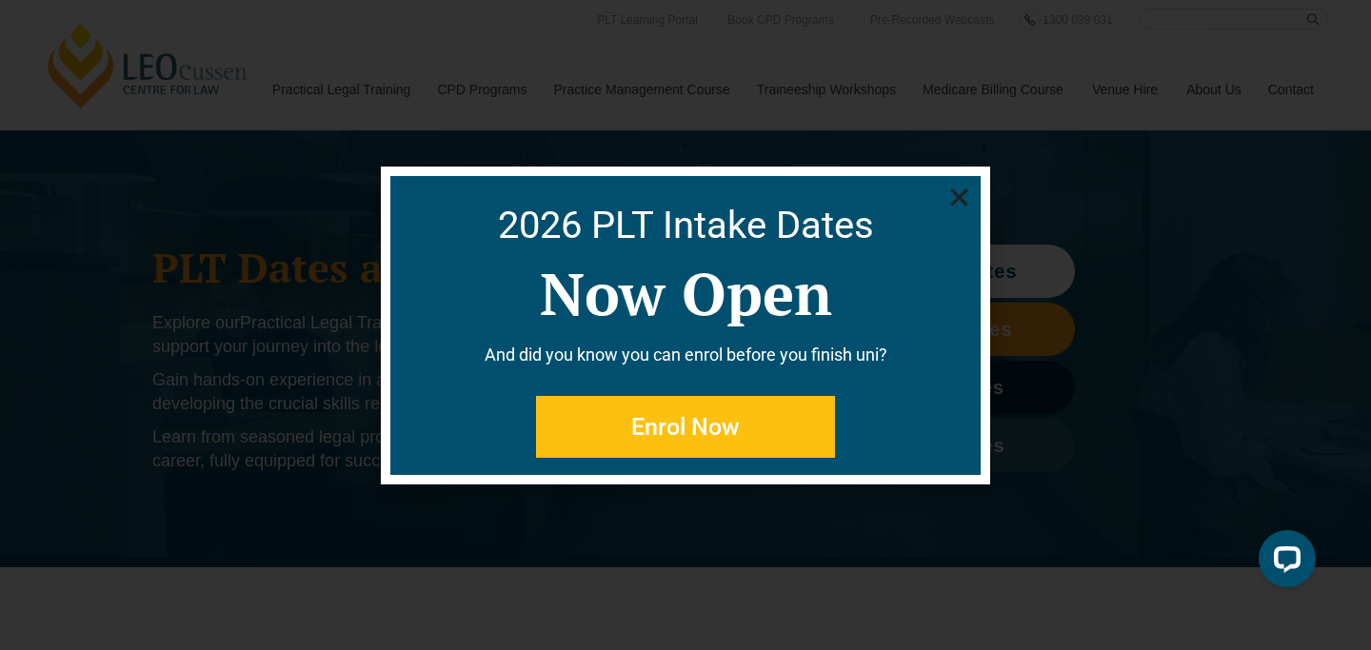
click at [348, 271] on div "2026 PLT Intake Dates Now Open And did you know you can enrol before you finish…" at bounding box center [685, 325] width 1371 height 650
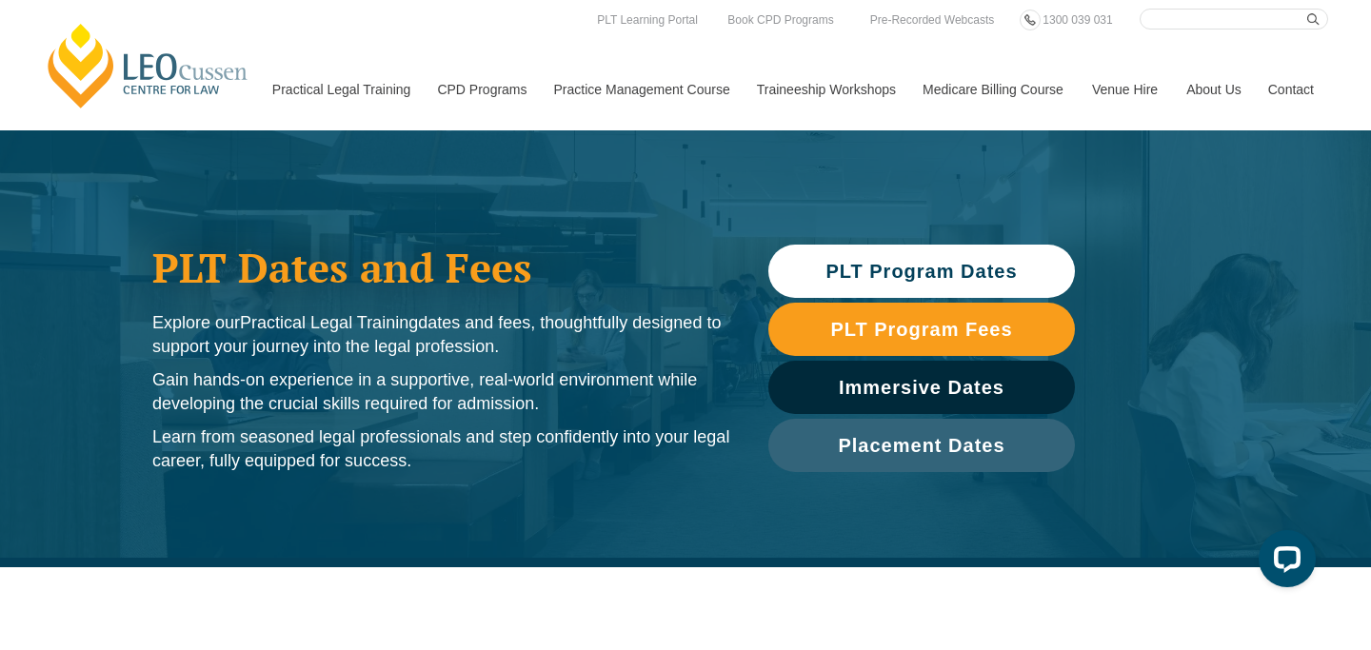
click at [1196, 20] on input "Search here" at bounding box center [1234, 19] width 189 height 21
type input "ecaf"
click at [1307, 9] on button "submit" at bounding box center [1317, 19] width 21 height 21
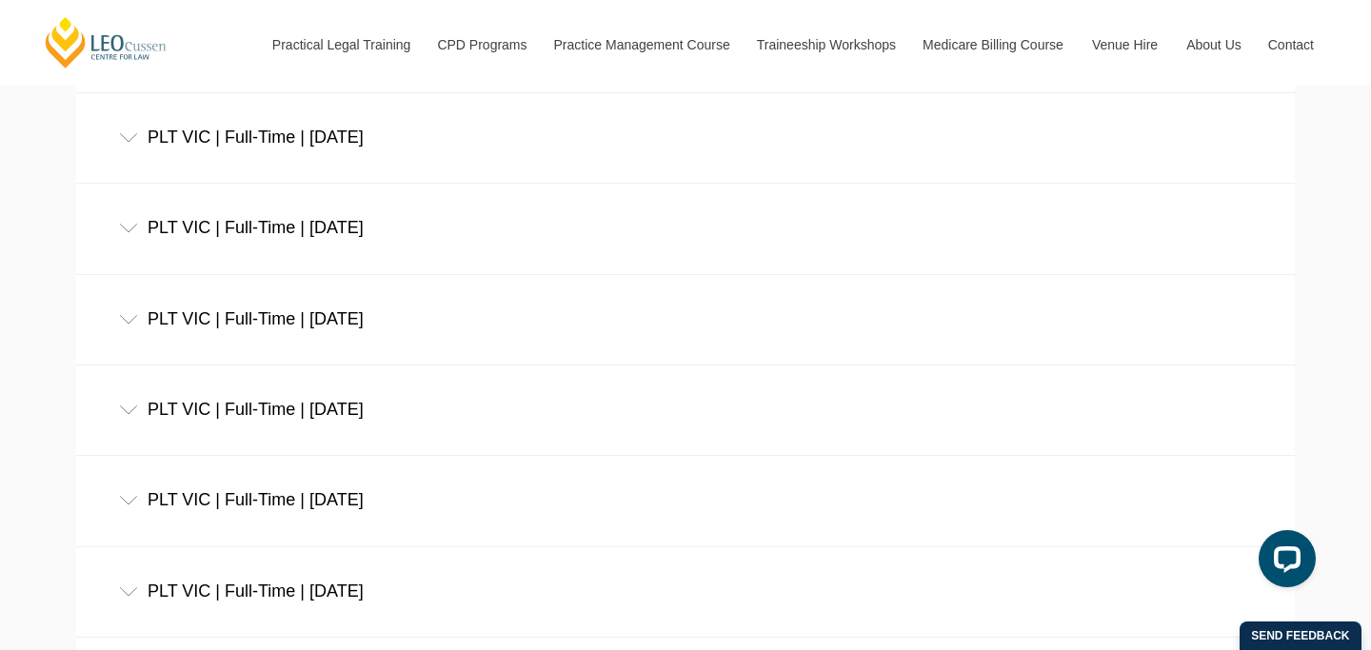
scroll to position [1164, 0]
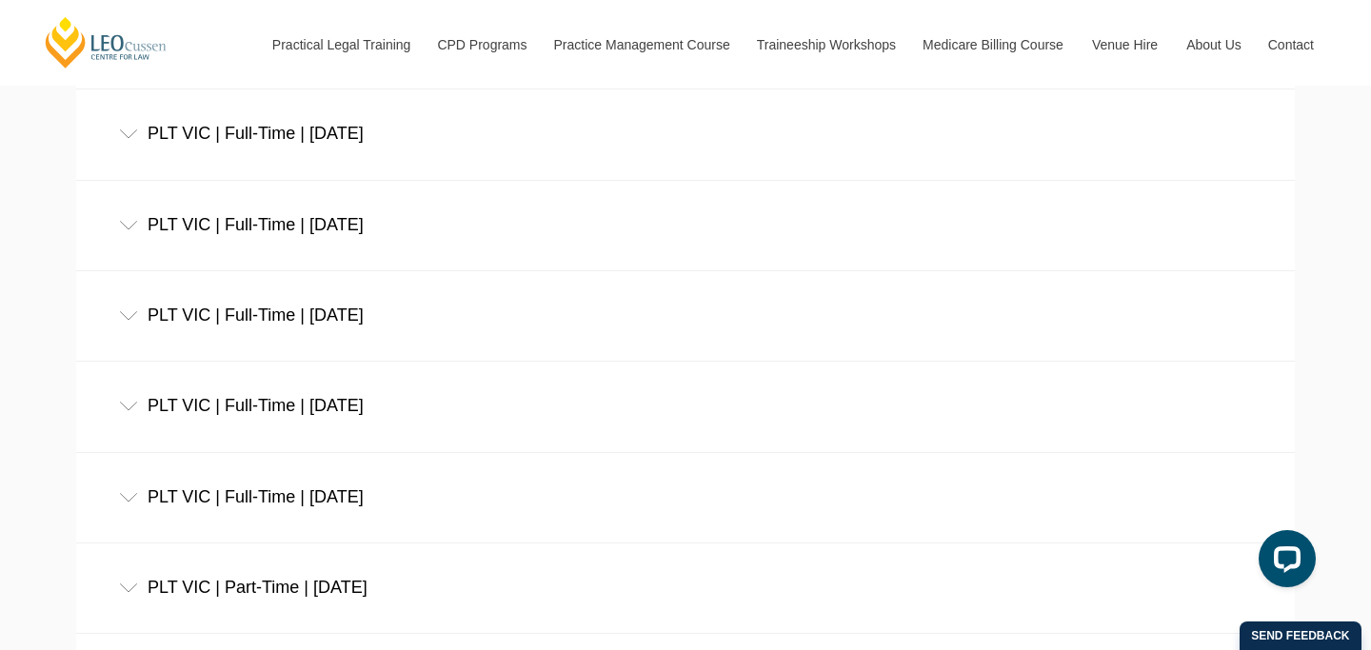
click at [378, 141] on div "PLT VIC | Full-Time | [DATE]" at bounding box center [685, 134] width 1219 height 89
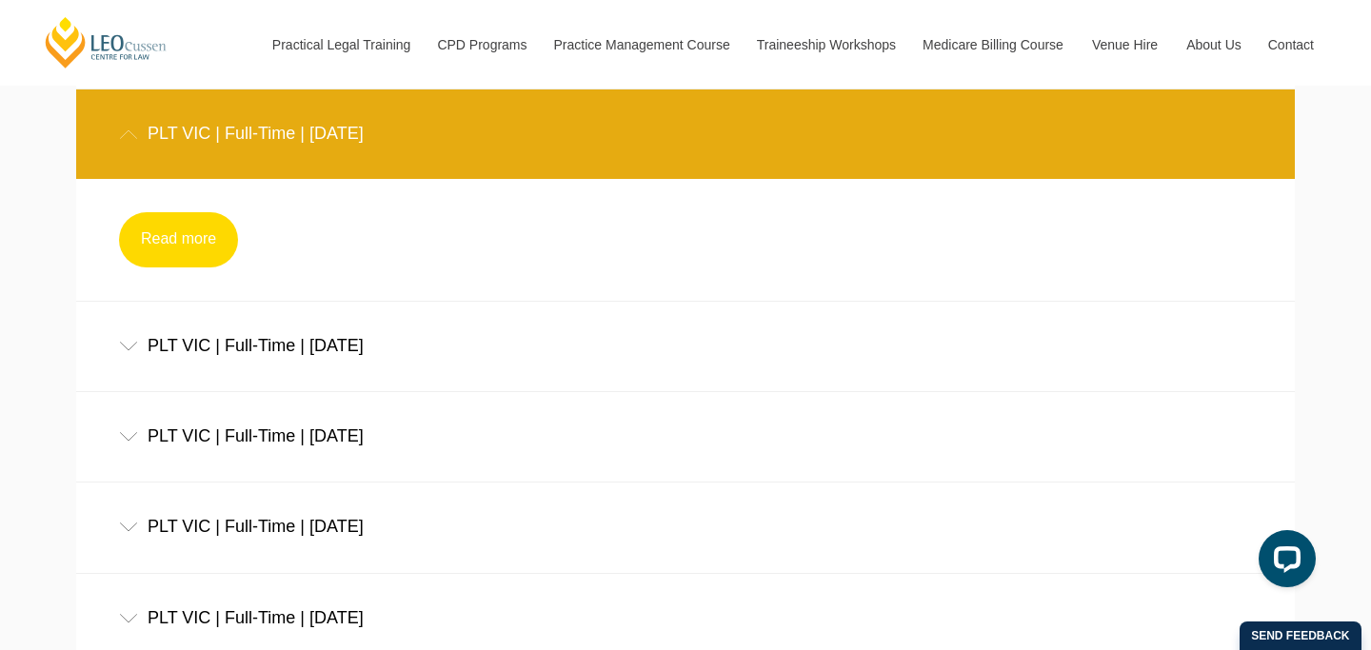
click at [143, 237] on link "Read more" at bounding box center [178, 239] width 119 height 55
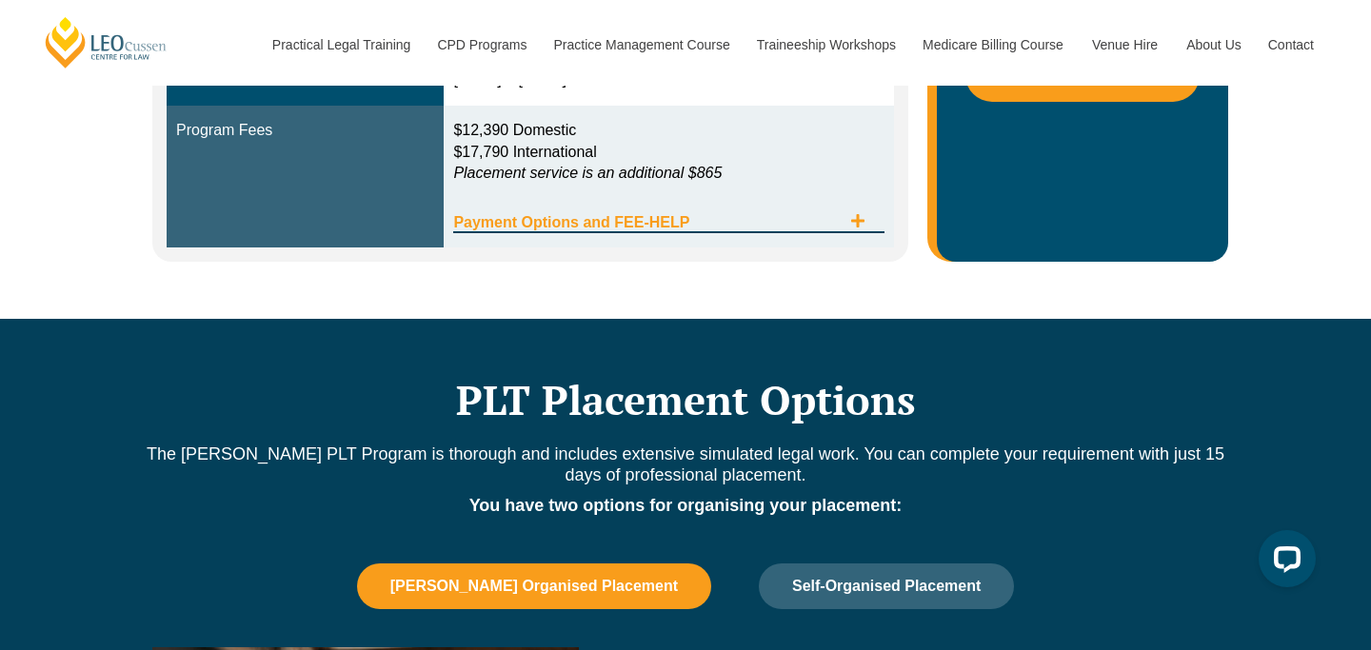
click at [724, 229] on span "Payment Options and FEE-HELP" at bounding box center [646, 222] width 387 height 15
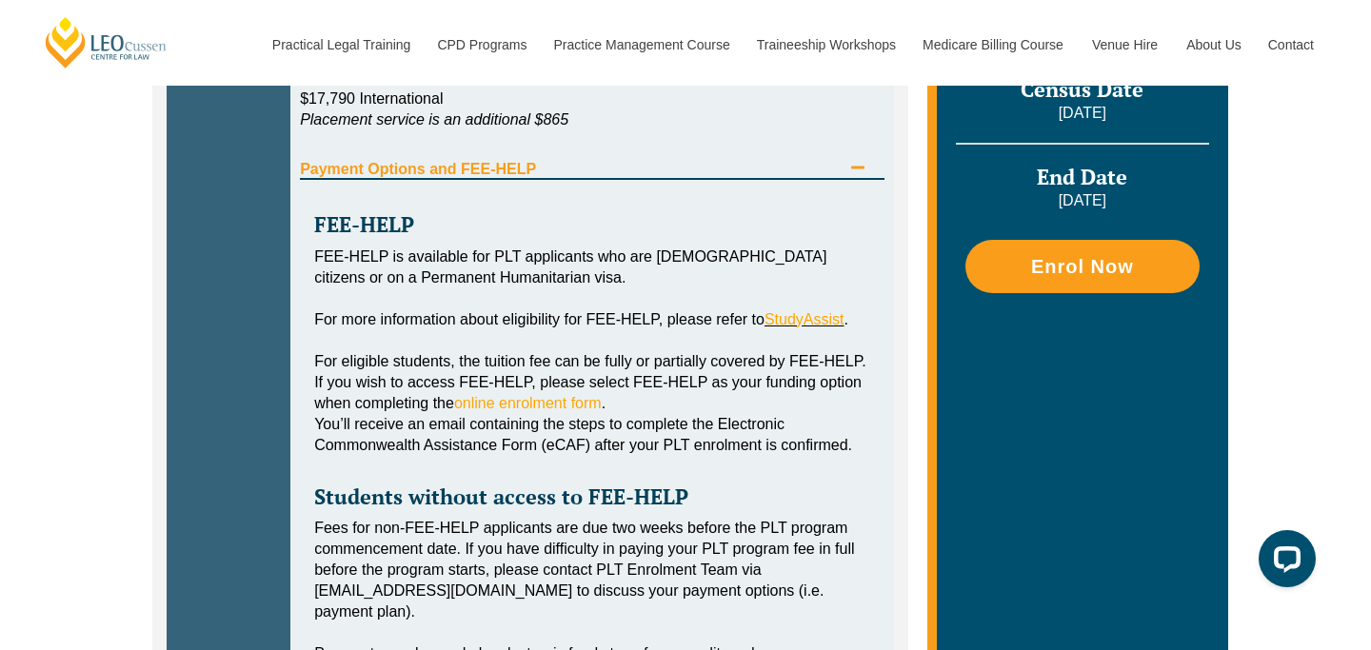
scroll to position [916, 0]
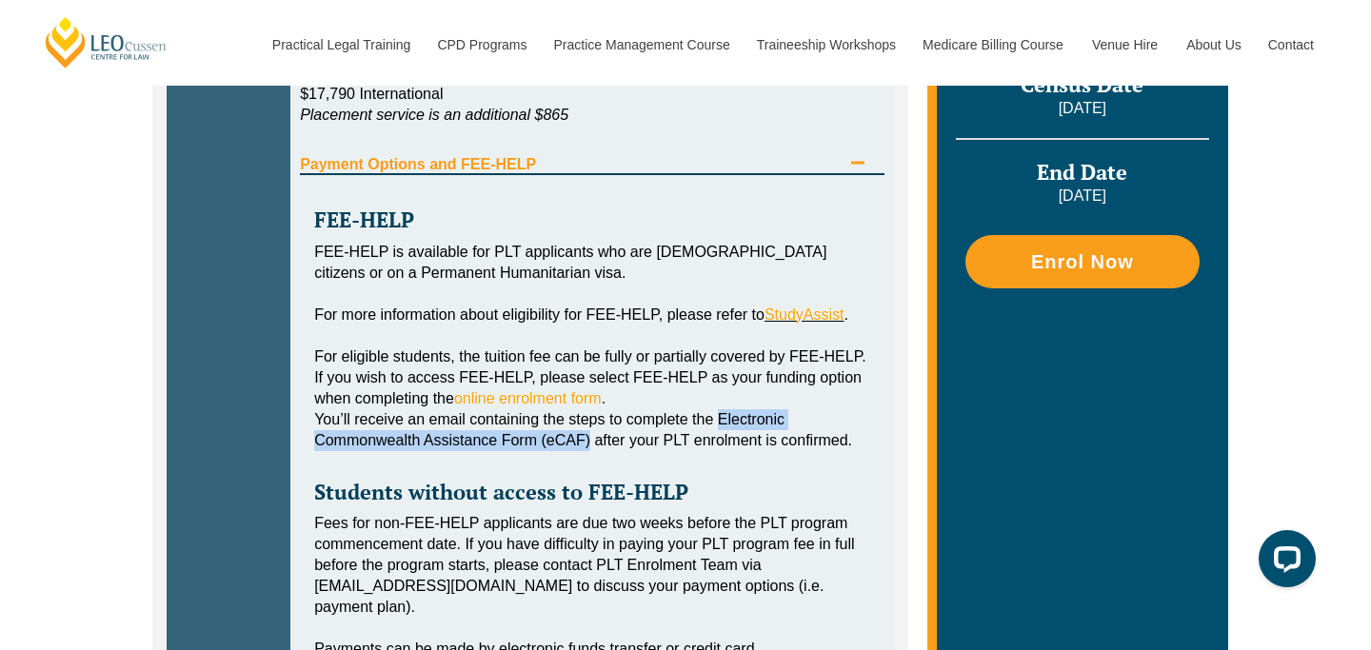
drag, startPoint x: 721, startPoint y: 409, endPoint x: 589, endPoint y: 439, distance: 134.7
click at [589, 439] on span "You’ll receive an email containing the steps to complete the Electronic Commonw…" at bounding box center [583, 429] width 538 height 37
copy span "Electronic Commonwealth Assistance Form (eCAF)"
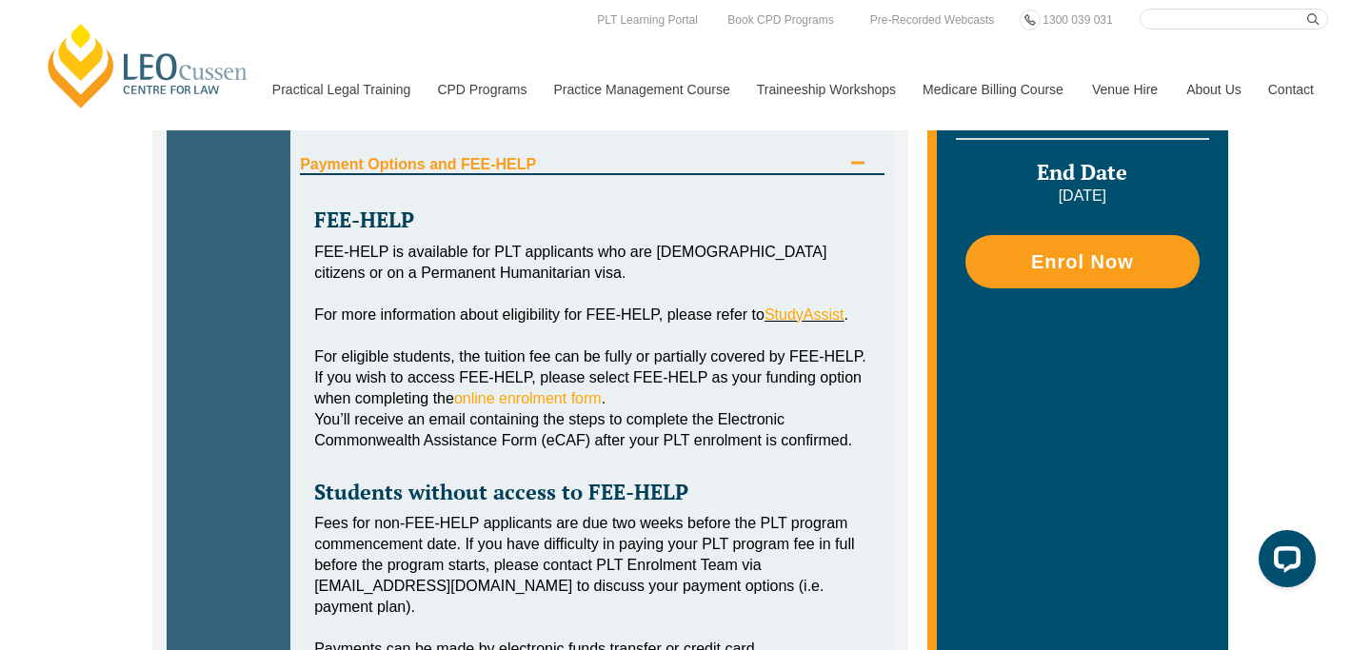
click at [666, 463] on div "FEE-HELP FEE-HELP is available for PLT applicants who are Australian citizens o…" at bounding box center [592, 424] width 585 height 498
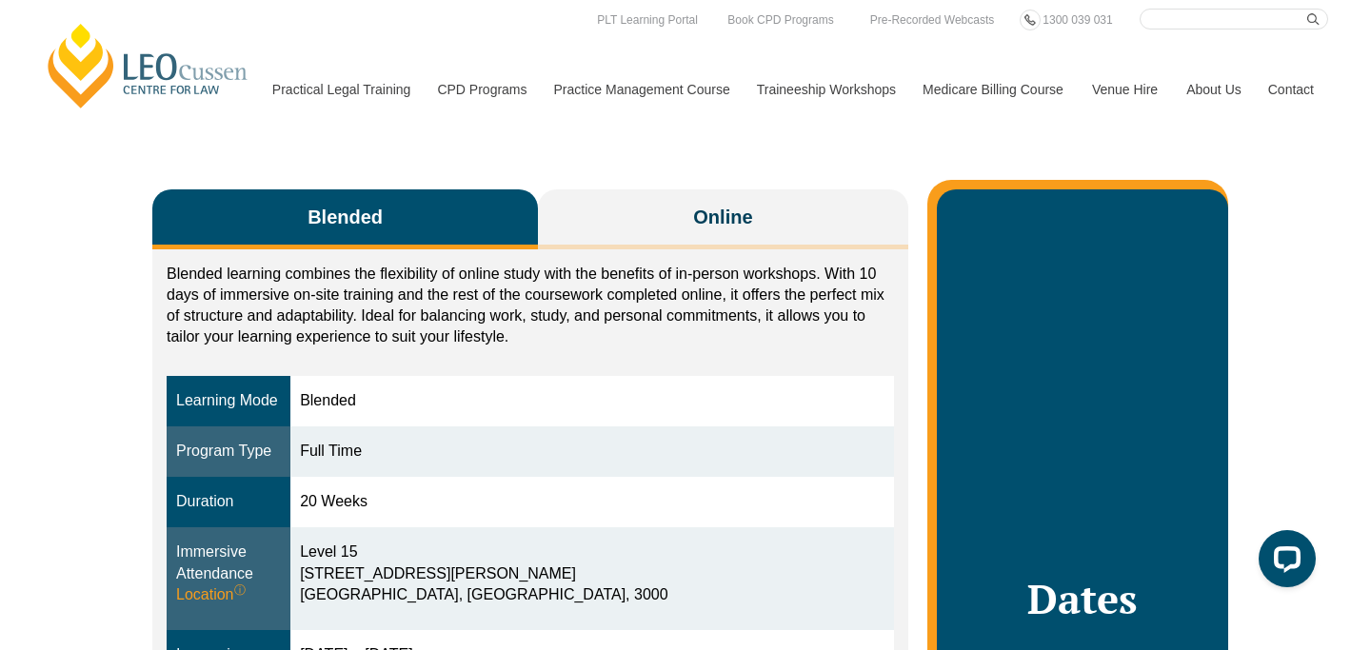
scroll to position [0, 0]
